Goal: Task Accomplishment & Management: Use online tool/utility

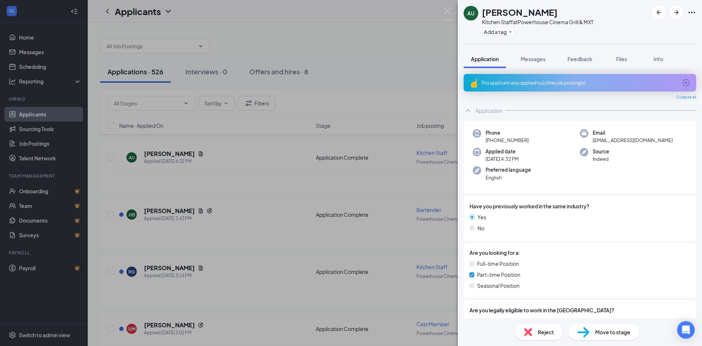
click at [443, 13] on div "AU [PERSON_NAME] Kitchen Staff at Powerhouse Cinema Grill & MXT Add a tag Appli…" at bounding box center [351, 173] width 702 height 346
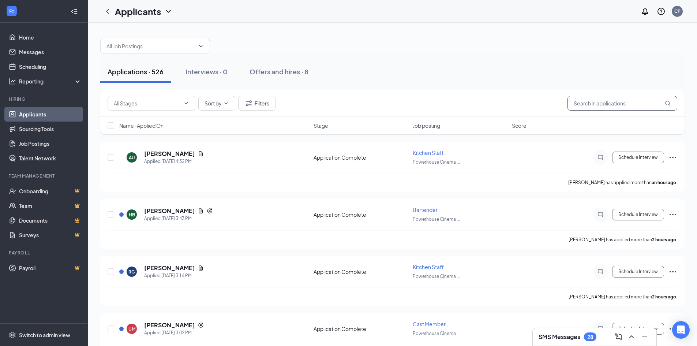
click at [635, 101] on input "text" at bounding box center [622, 103] width 110 height 15
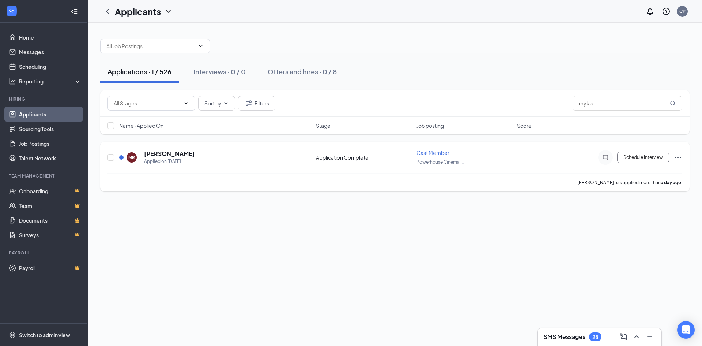
click at [258, 162] on div "[PERSON_NAME] Applied on [DATE]" at bounding box center [215, 157] width 192 height 15
click at [622, 101] on input "mykia" at bounding box center [628, 103] width 110 height 15
type input "m"
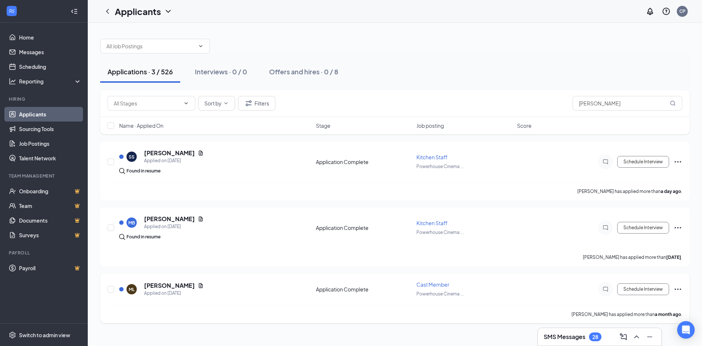
click at [272, 291] on div "ML [PERSON_NAME] Applied on [DATE]" at bounding box center [215, 288] width 192 height 15
click at [179, 286] on h5 "[PERSON_NAME]" at bounding box center [169, 285] width 51 height 8
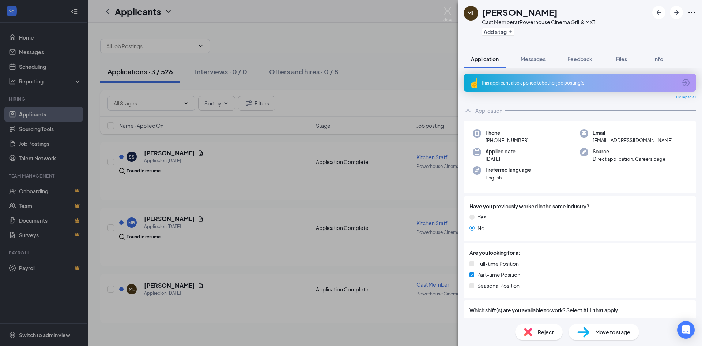
click at [342, 92] on div "ML [PERSON_NAME] Cast Member at Powerhouse Cinema Grill & MXT Add a tag Applica…" at bounding box center [351, 173] width 702 height 346
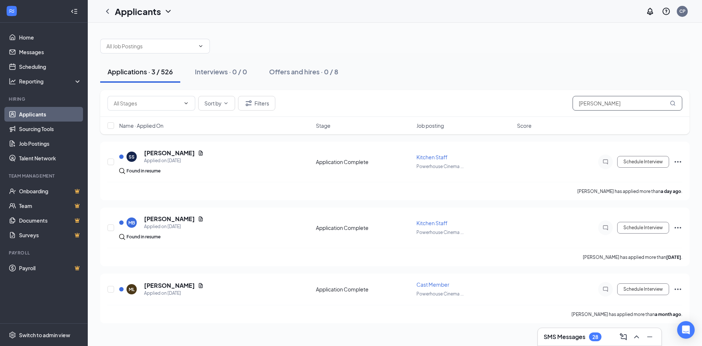
click at [616, 106] on input "[PERSON_NAME]" at bounding box center [628, 103] width 110 height 15
type input "l"
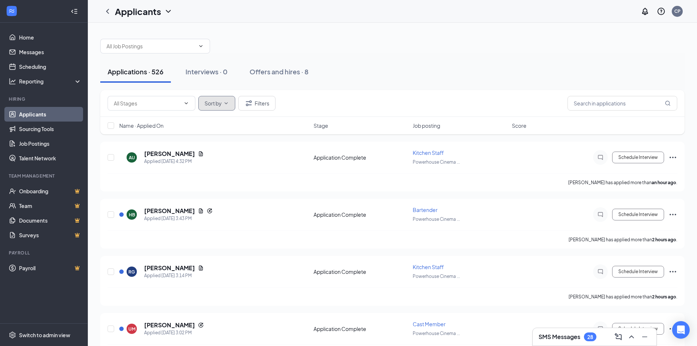
click at [210, 106] on span "Sort by" at bounding box center [213, 103] width 17 height 5
drag, startPoint x: 299, startPoint y: 101, endPoint x: 284, endPoint y: 102, distance: 15.8
click at [299, 101] on div "Sort by Filters" at bounding box center [393, 103] width 570 height 15
click at [260, 103] on button "Filters" at bounding box center [256, 103] width 37 height 15
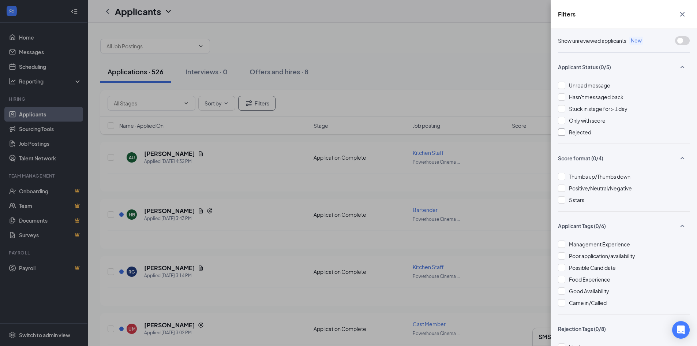
click at [559, 131] on div at bounding box center [561, 131] width 7 height 7
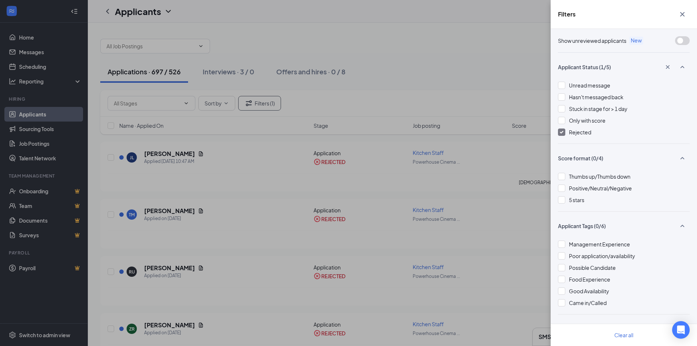
click at [466, 90] on div "Filters Show unreviewed applicants New Applicant Status (1/5) Unread message Ha…" at bounding box center [348, 173] width 697 height 346
click at [461, 72] on div "Filters Show unreviewed applicants New Applicant Status (1/5) Unread message Ha…" at bounding box center [348, 173] width 697 height 346
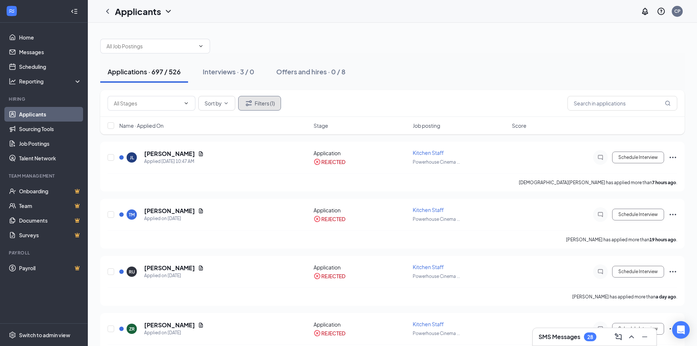
click at [272, 101] on button "Filters (1)" at bounding box center [259, 103] width 43 height 15
